Goal: Information Seeking & Learning: Learn about a topic

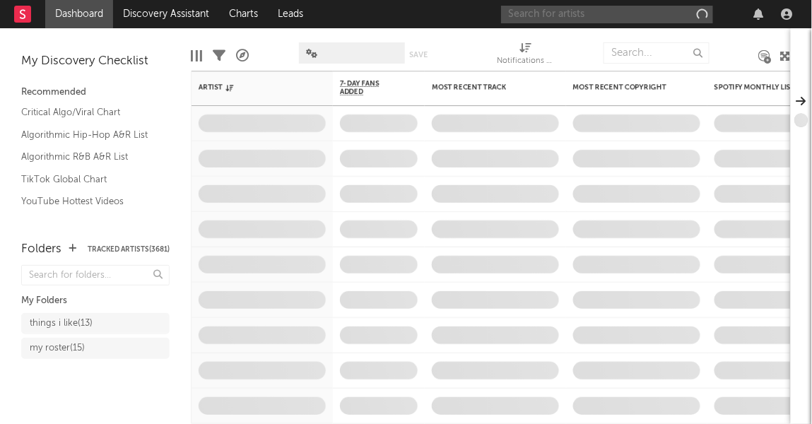
click at [586, 14] on input "text" at bounding box center [607, 15] width 212 height 18
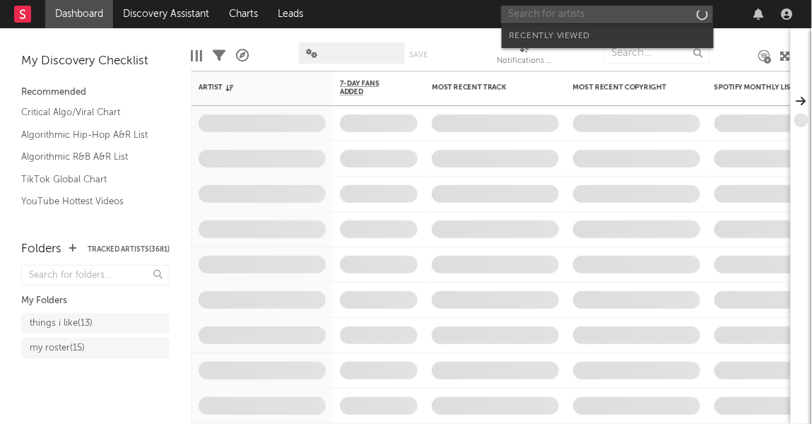
paste input "Maesu"
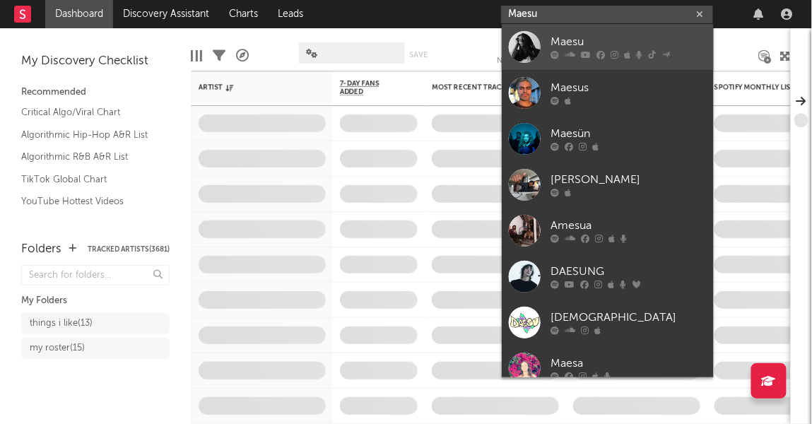
type input "Maesu"
click at [608, 31] on link "Maesu" at bounding box center [608, 47] width 212 height 46
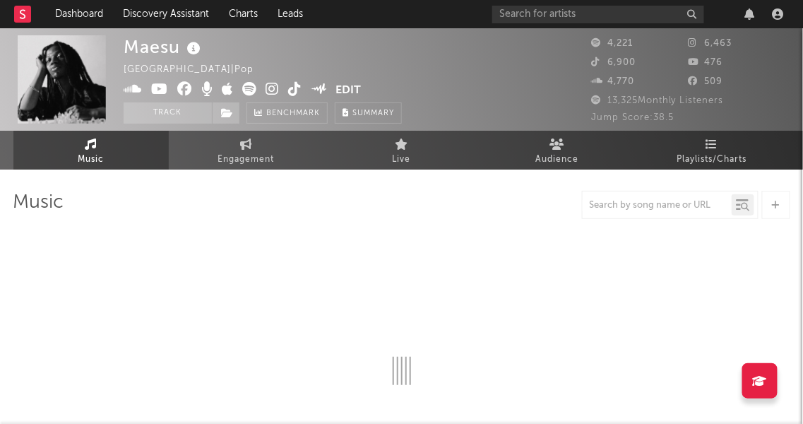
select select "1w"
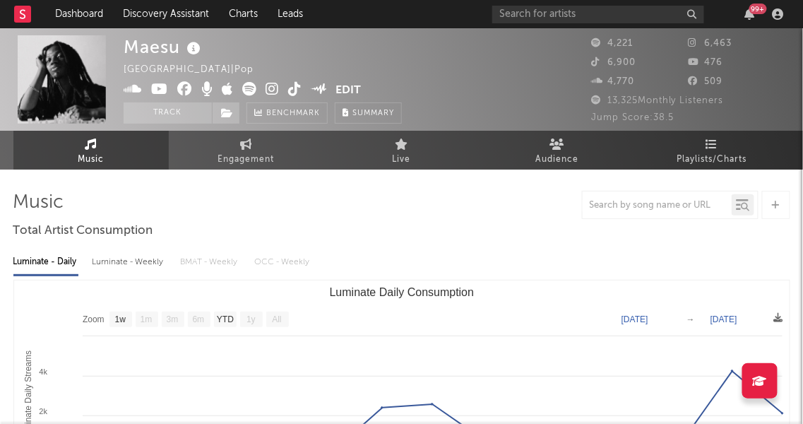
click at [274, 90] on icon at bounding box center [272, 89] width 13 height 14
